Goal: Task Accomplishment & Management: Use online tool/utility

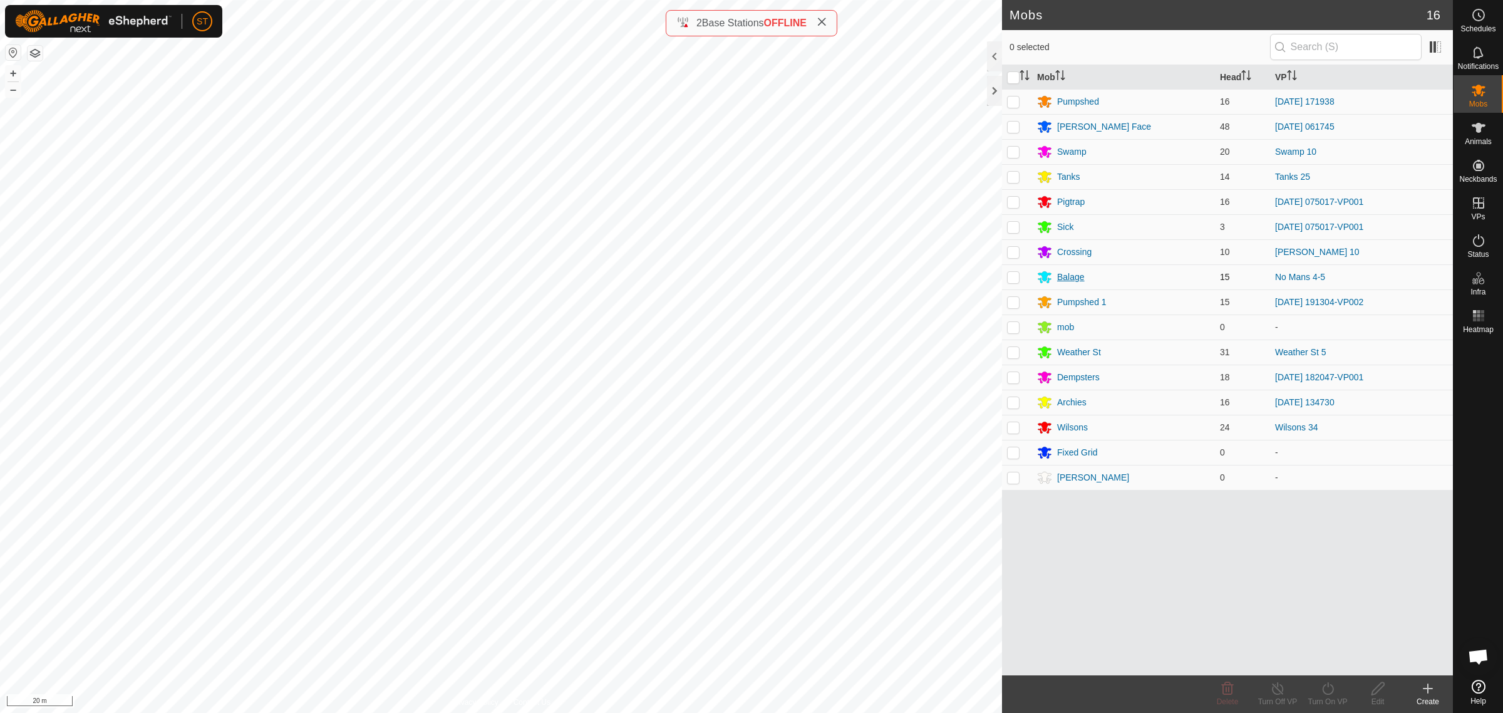
click at [1069, 274] on div "Balage" at bounding box center [1071, 277] width 28 height 13
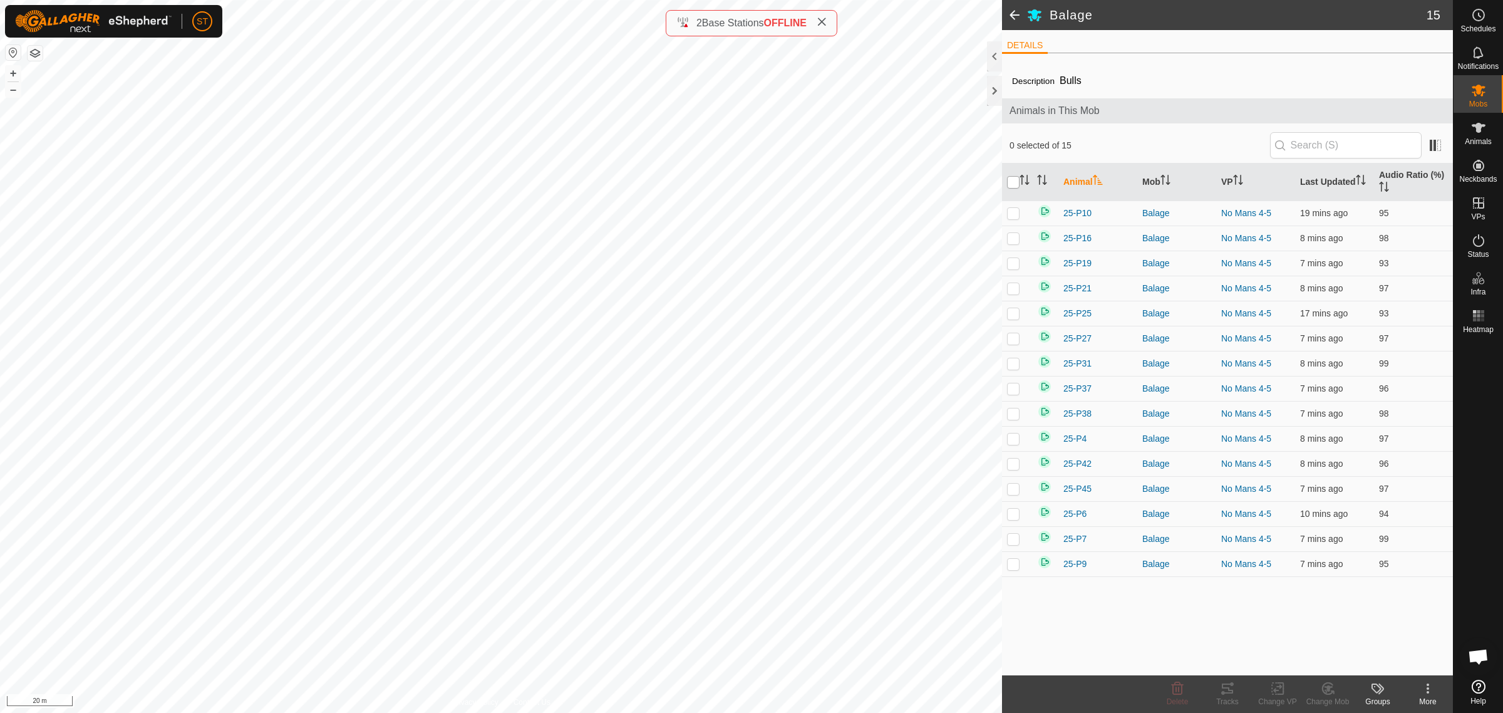
click at [1008, 184] on input "checkbox" at bounding box center [1013, 182] width 13 height 13
checkbox input "true"
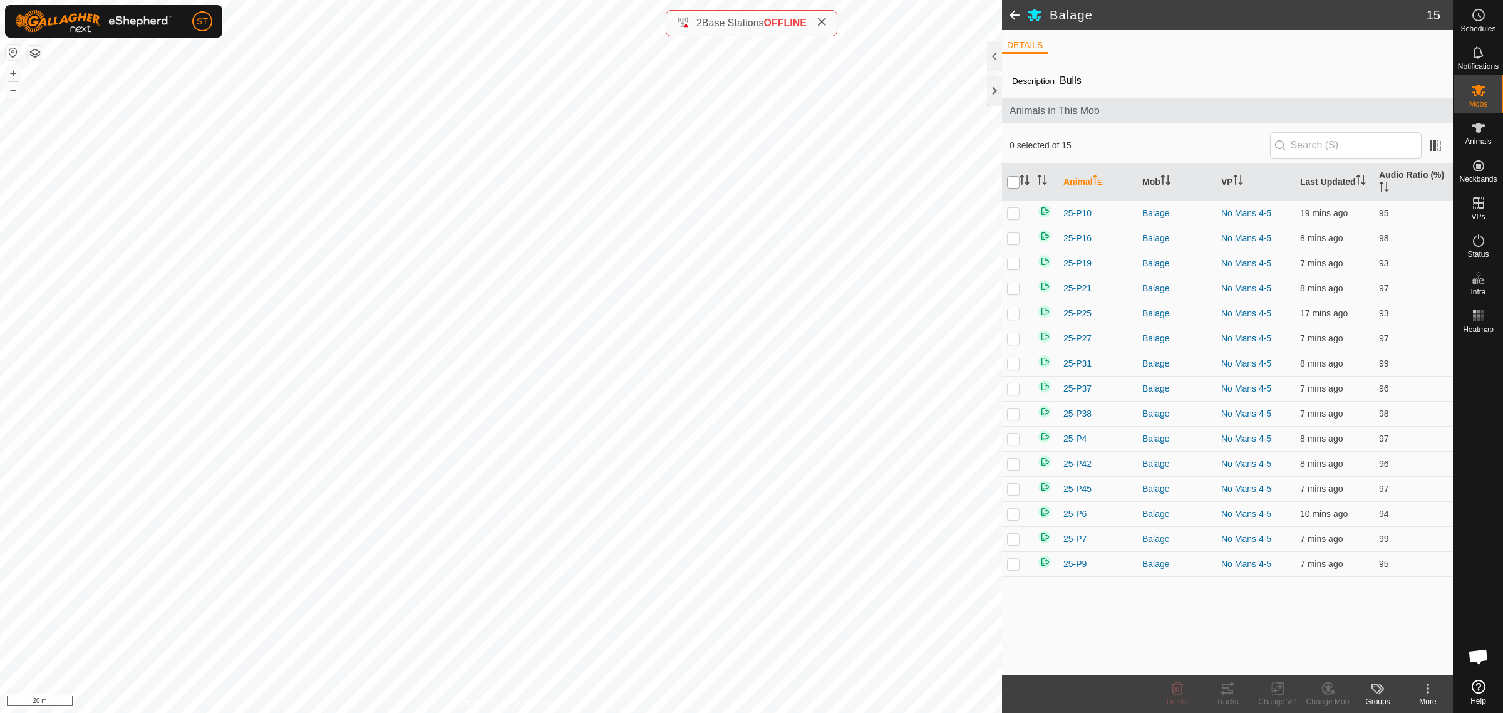
checkbox input "true"
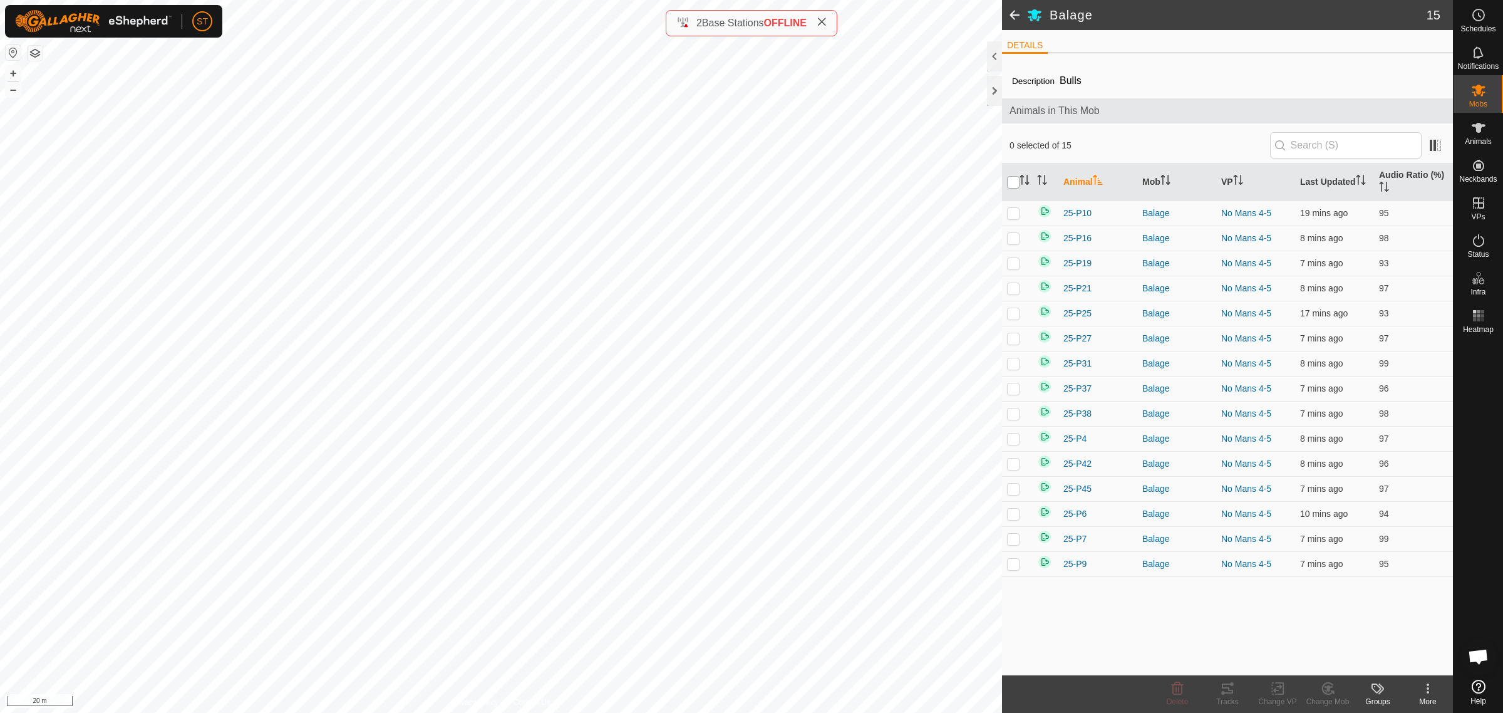
checkbox input "true"
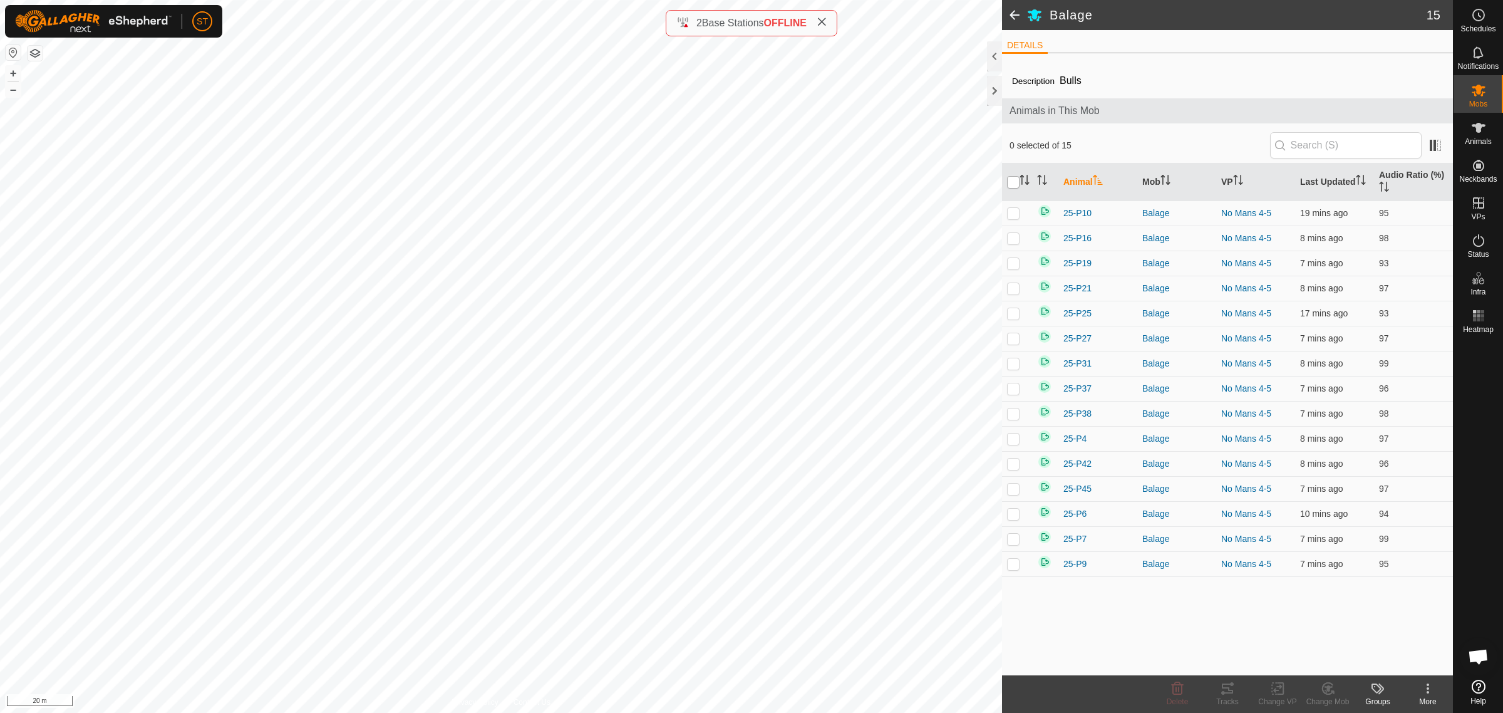
checkbox input "true"
click at [1275, 693] on icon at bounding box center [1278, 688] width 16 height 15
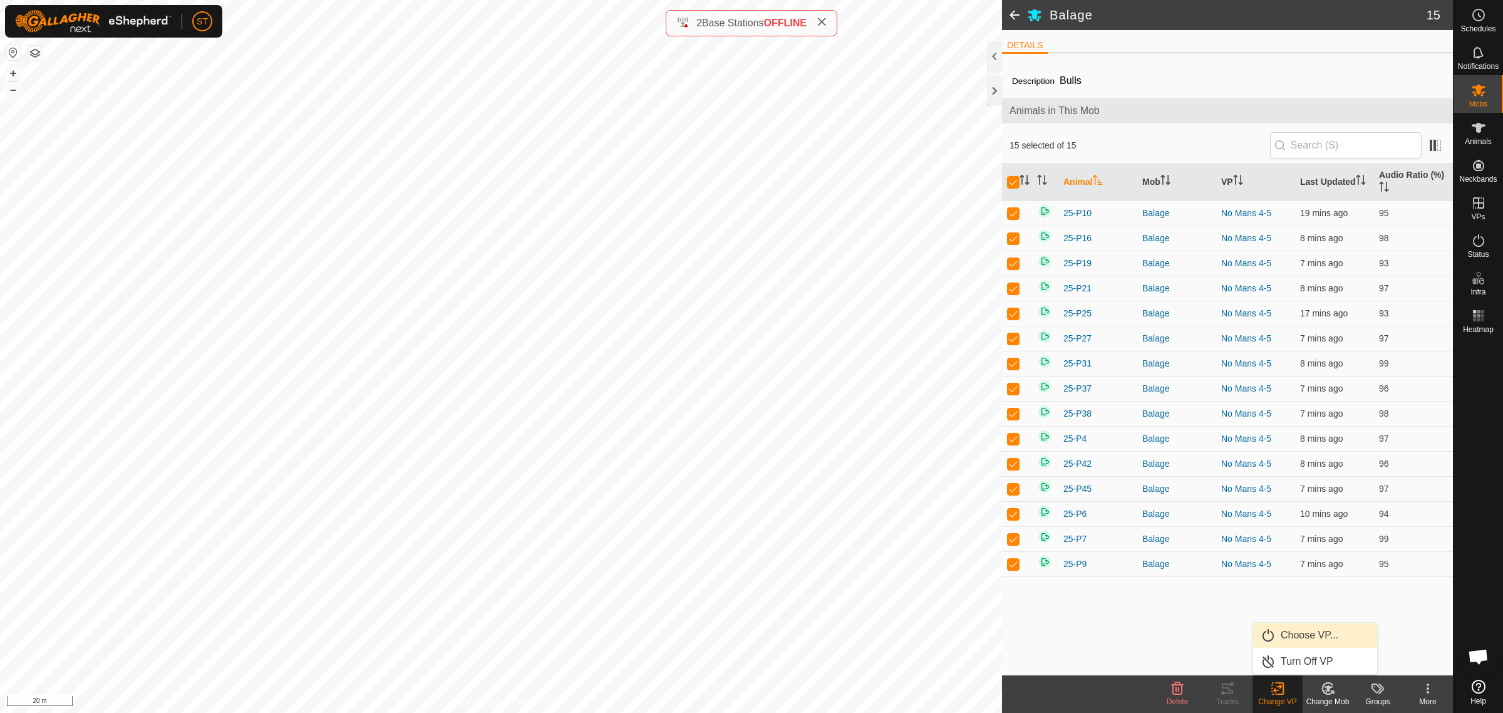
click at [1297, 633] on link "Choose VP..." at bounding box center [1315, 635] width 124 height 25
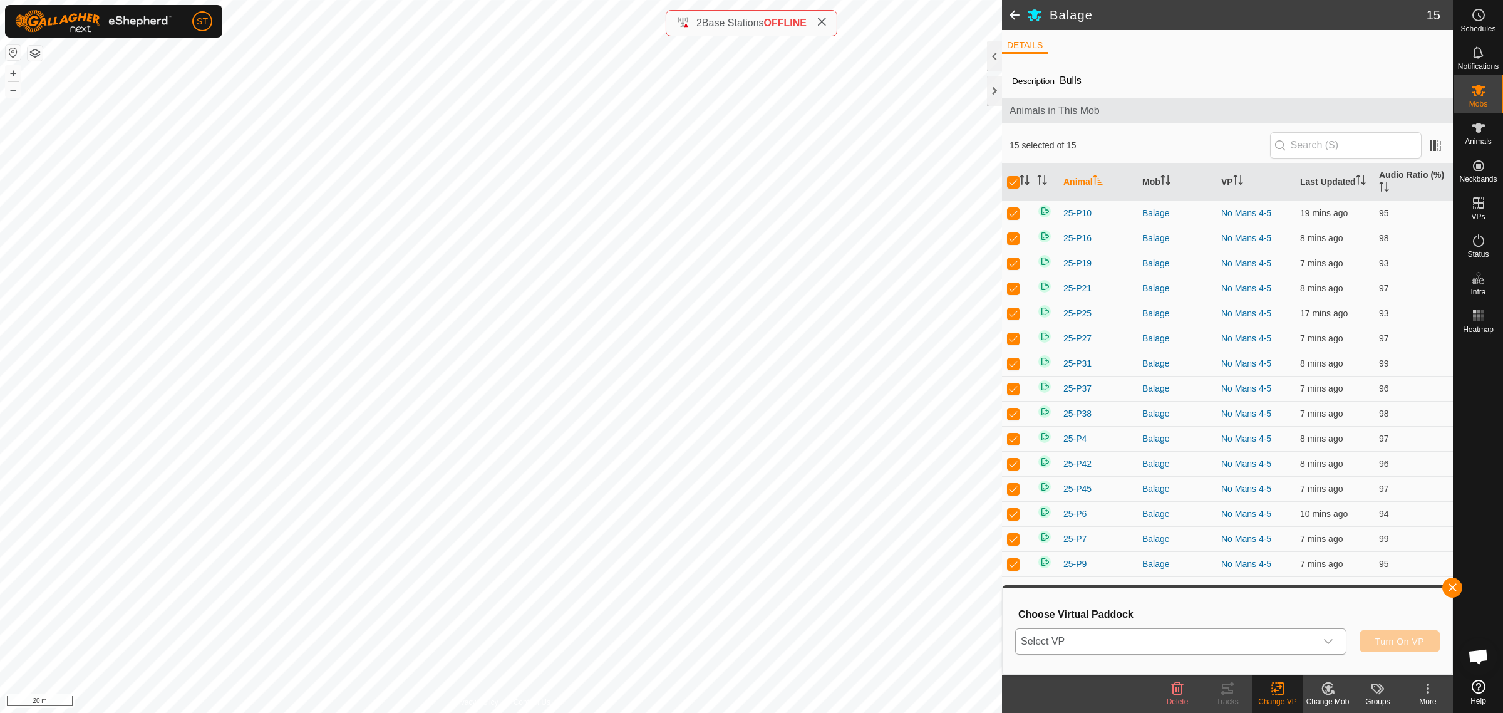
click at [1327, 641] on icon "dropdown trigger" at bounding box center [1328, 641] width 9 height 5
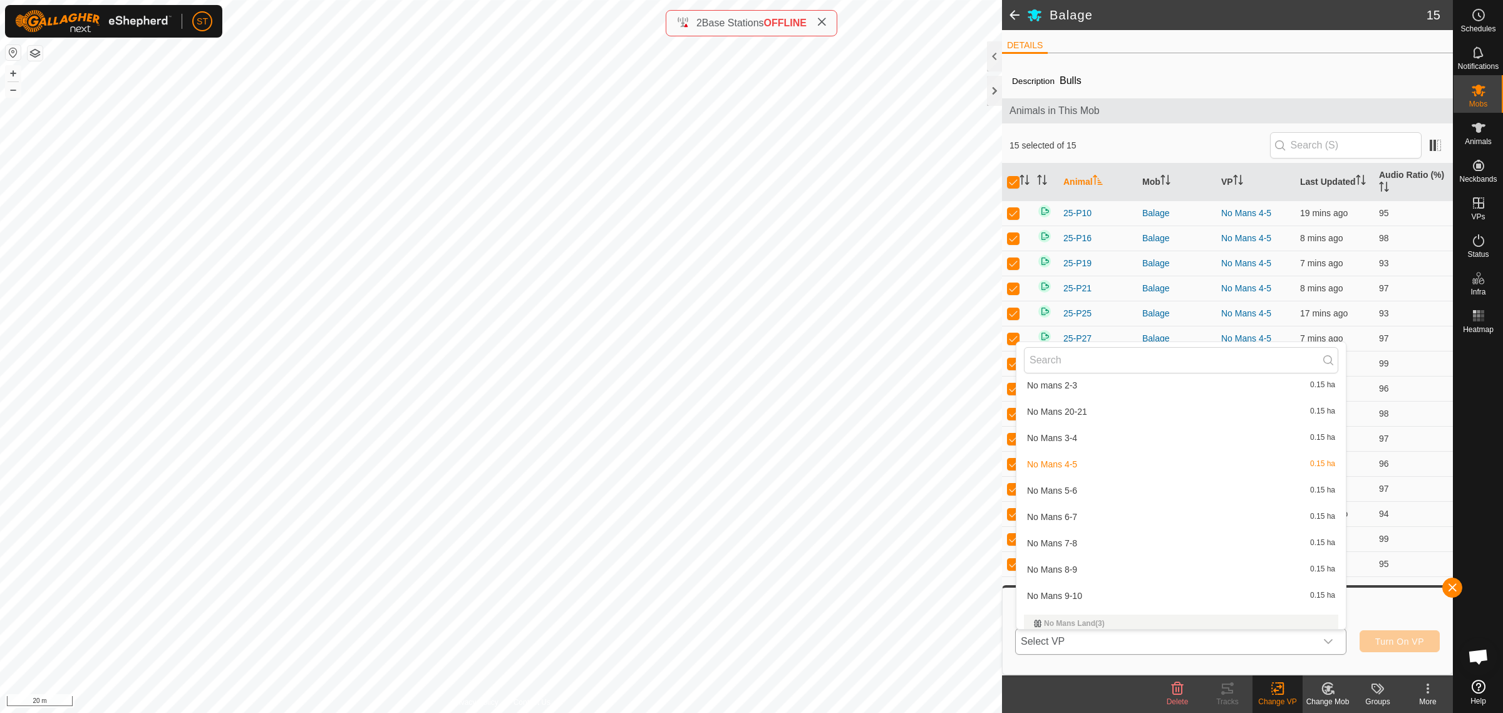
scroll to position [12918, 0]
click at [1063, 503] on li "No Mans 5-6 0.15 ha" at bounding box center [1181, 515] width 329 height 25
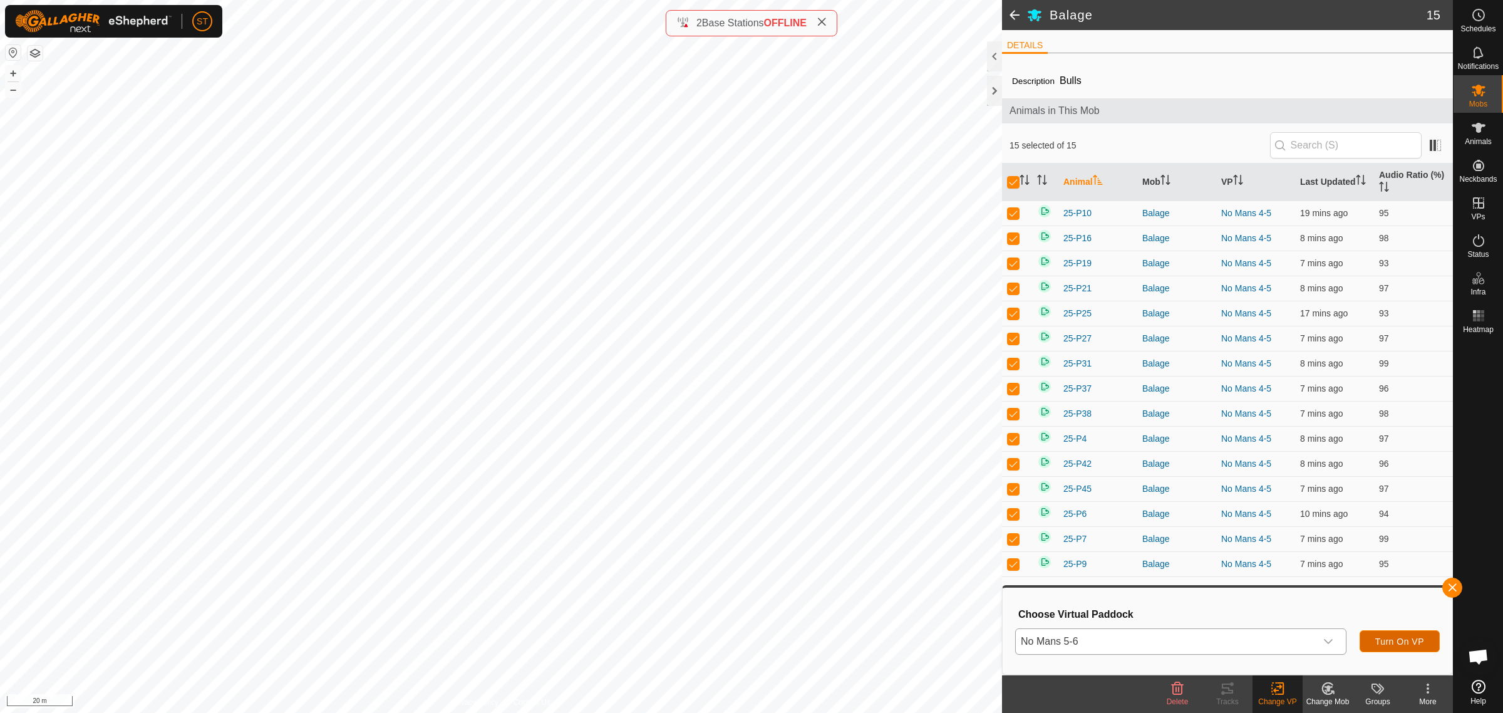
click at [1385, 641] on span "Turn On VP" at bounding box center [1399, 641] width 49 height 10
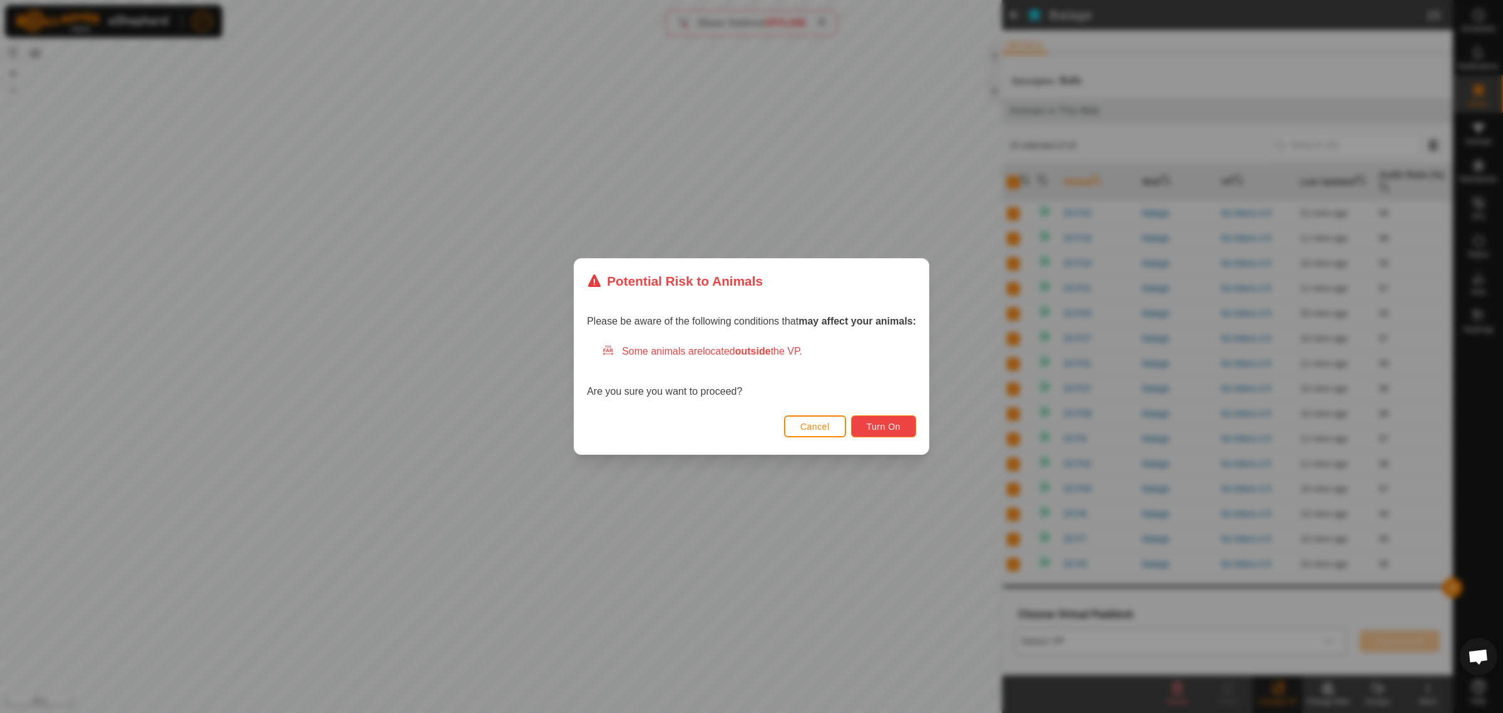
click at [885, 424] on span "Turn On" at bounding box center [884, 427] width 34 height 10
